Goal: Transaction & Acquisition: Book appointment/travel/reservation

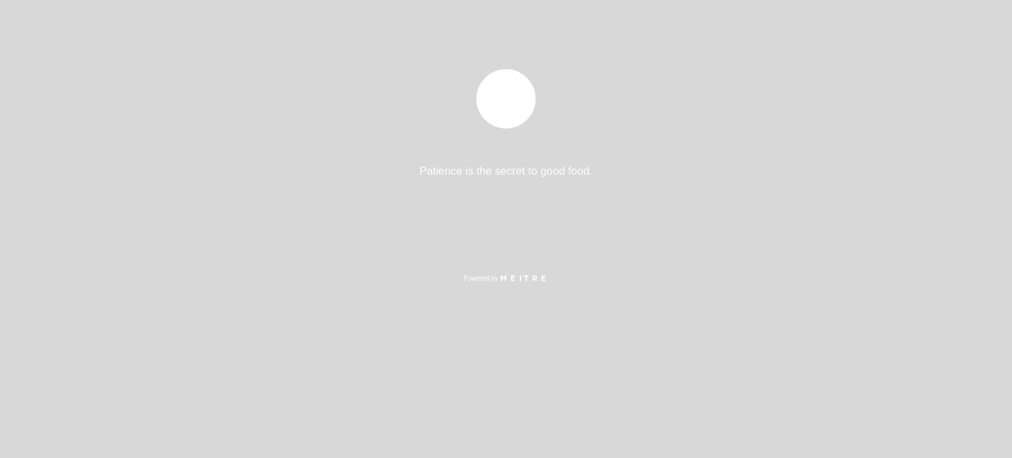
select select "es"
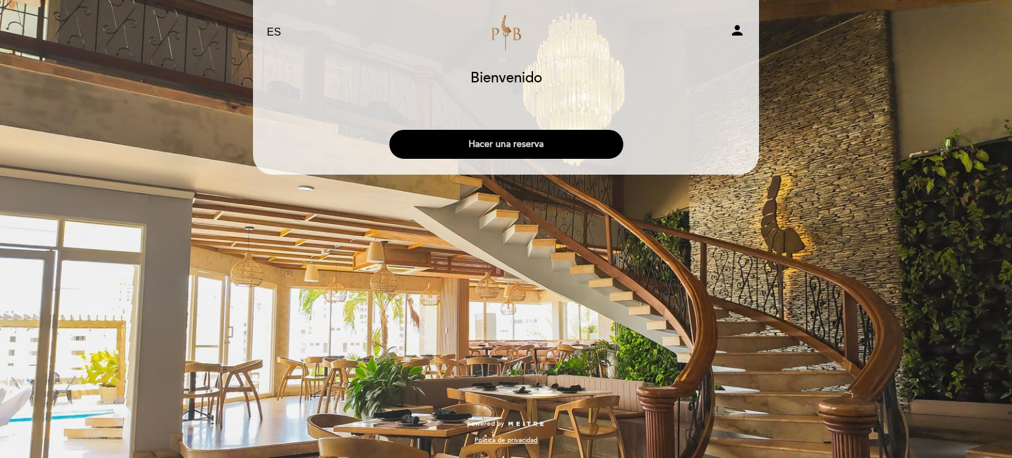
click at [517, 146] on button "Hacer una reserva" at bounding box center [507, 144] width 234 height 29
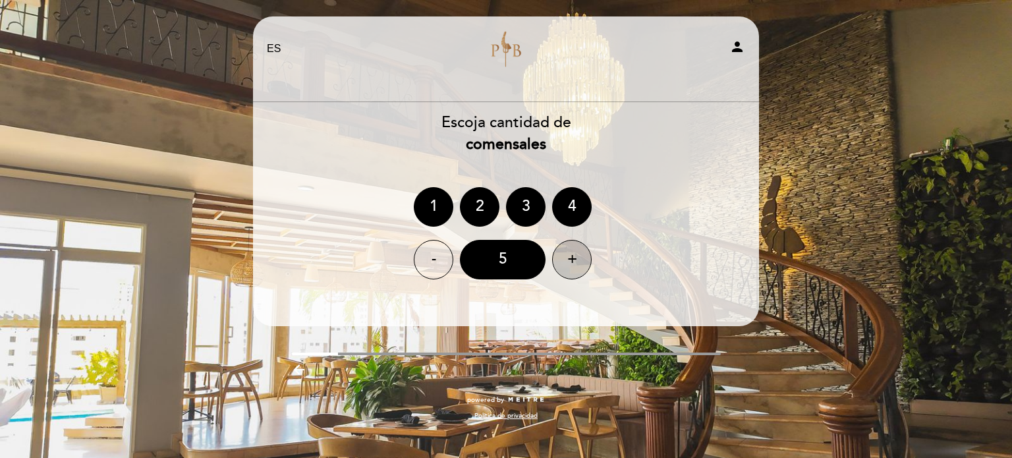
click at [565, 258] on div "+" at bounding box center [572, 260] width 40 height 40
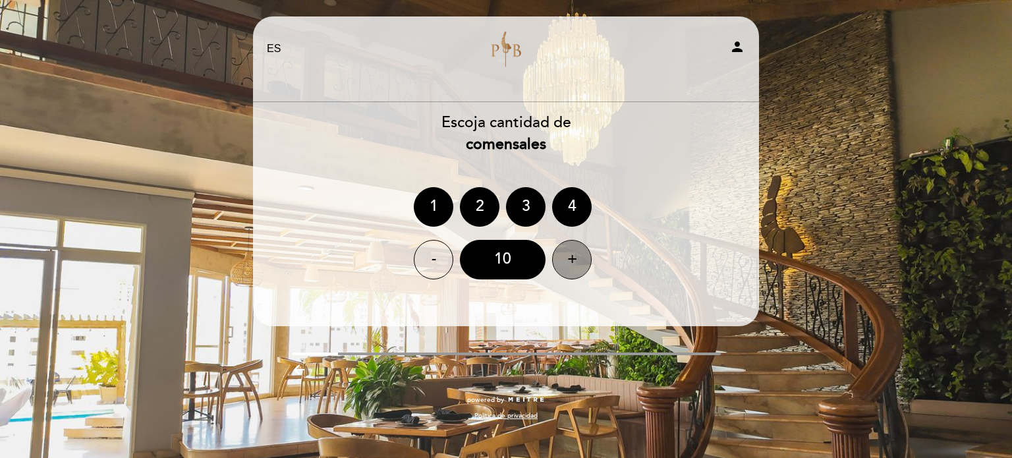
click at [565, 258] on div "+" at bounding box center [572, 260] width 40 height 40
click at [527, 258] on div "14" at bounding box center [503, 260] width 86 height 40
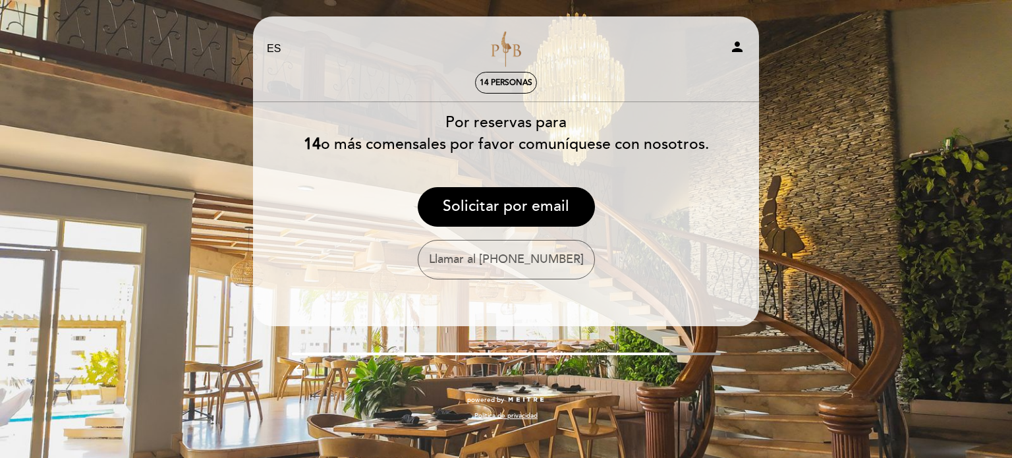
click at [727, 240] on div "Llamar al [PHONE_NUMBER]" at bounding box center [505, 260] width 507 height 40
click at [719, 390] on div "EN ES PT [GEOGRAPHIC_DATA] person 14 personas [GEOGRAPHIC_DATA] [GEOGRAPHIC_DAT…" at bounding box center [506, 224] width 526 height 417
